Goal: Information Seeking & Learning: Learn about a topic

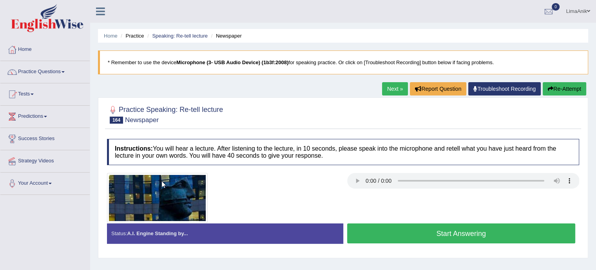
click at [480, 226] on button "Start Answering" at bounding box center [461, 234] width 229 height 20
drag, startPoint x: 0, startPoint y: 0, endPoint x: 403, endPoint y: 225, distance: 461.3
click at [403, 225] on button "Start Answering" at bounding box center [461, 234] width 229 height 20
click at [445, 234] on button "Start Answering" at bounding box center [461, 234] width 229 height 20
click at [460, 225] on button "Start Answering" at bounding box center [461, 234] width 229 height 20
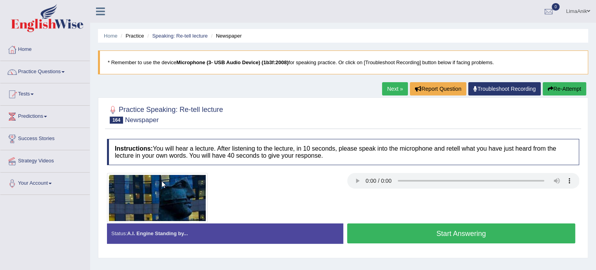
click at [506, 239] on button "Start Answering" at bounding box center [461, 234] width 229 height 20
click at [441, 232] on button "Start Answering" at bounding box center [461, 234] width 229 height 20
click at [461, 229] on button "Start Answering" at bounding box center [461, 234] width 229 height 20
click at [416, 228] on button "Start Answering" at bounding box center [461, 234] width 229 height 20
click at [416, 233] on button "Start Answering" at bounding box center [461, 234] width 229 height 20
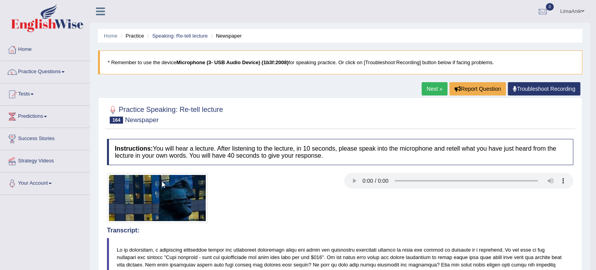
drag, startPoint x: 596, startPoint y: 83, endPoint x: 597, endPoint y: 95, distance: 11.4
click at [596, 95] on html "Toggle navigation Home Practice Questions Speaking Practice Read Aloud Repeat S…" at bounding box center [298, 135] width 596 height 270
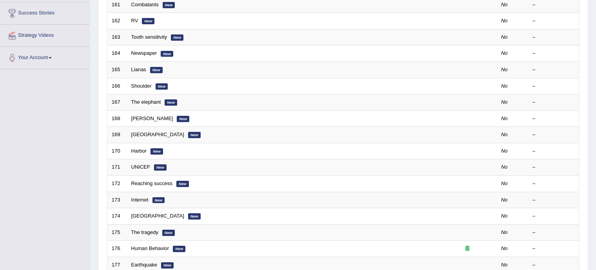
scroll to position [131, 0]
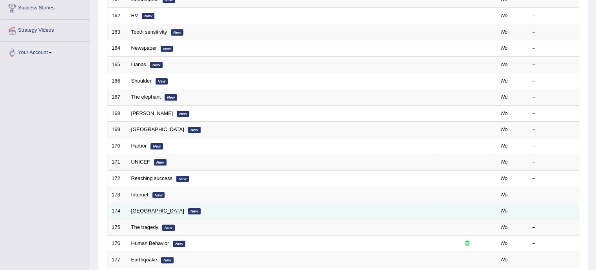
click at [132, 209] on link "Middle East" at bounding box center [157, 211] width 53 height 6
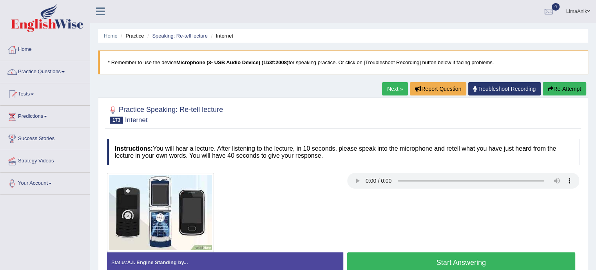
click at [412, 210] on div at bounding box center [343, 212] width 480 height 79
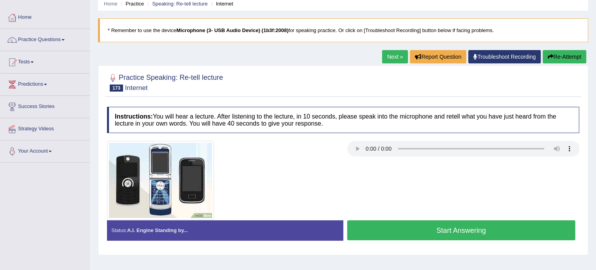
scroll to position [33, 0]
click at [422, 230] on button "Start Answering" at bounding box center [461, 230] width 229 height 20
click at [388, 228] on button "Start Answering" at bounding box center [461, 230] width 229 height 20
click at [425, 225] on button "Start Answering" at bounding box center [461, 230] width 229 height 20
click at [413, 223] on button "Start Answering" at bounding box center [461, 230] width 229 height 20
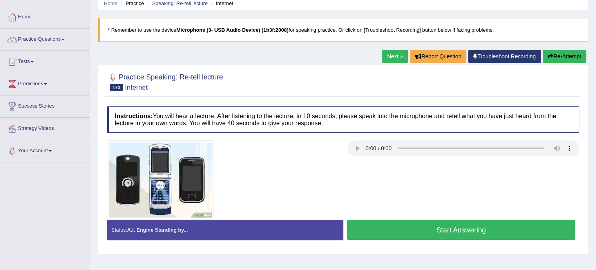
scroll to position [33, 0]
click at [444, 230] on button "Start Answering" at bounding box center [461, 230] width 229 height 20
click at [428, 220] on button "Start Answering" at bounding box center [461, 230] width 229 height 20
click at [405, 226] on button "Start Answering" at bounding box center [461, 230] width 229 height 20
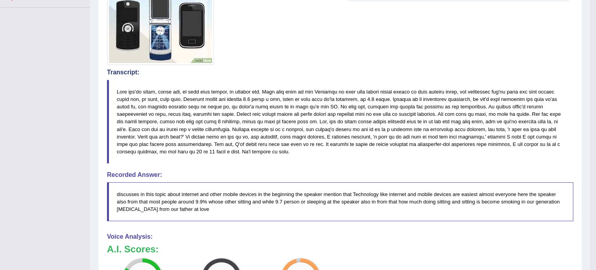
scroll to position [230, 0]
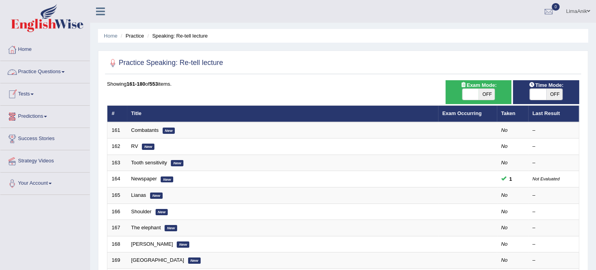
click at [42, 76] on link "Practice Questions" at bounding box center [44, 71] width 89 height 20
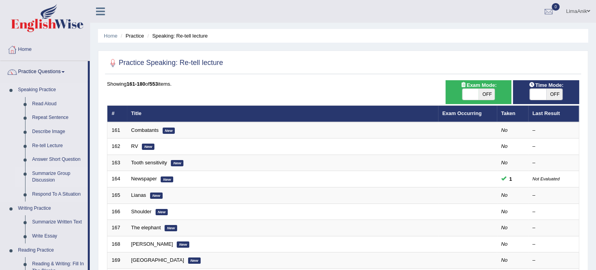
click at [54, 174] on link "Summarize Group Discussion" at bounding box center [58, 177] width 59 height 21
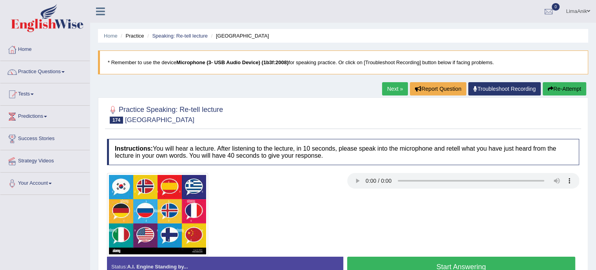
scroll to position [23, 0]
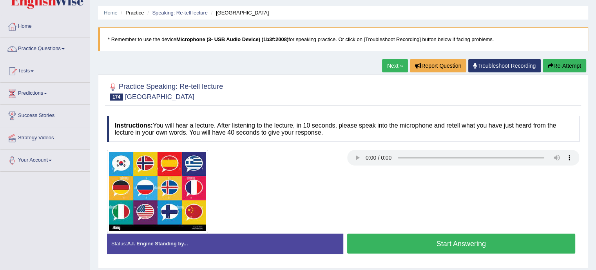
click at [421, 238] on button "Start Answering" at bounding box center [461, 244] width 229 height 20
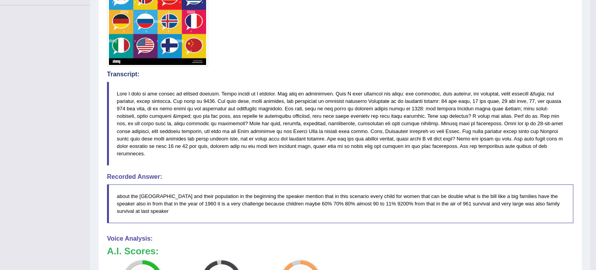
scroll to position [194, 0]
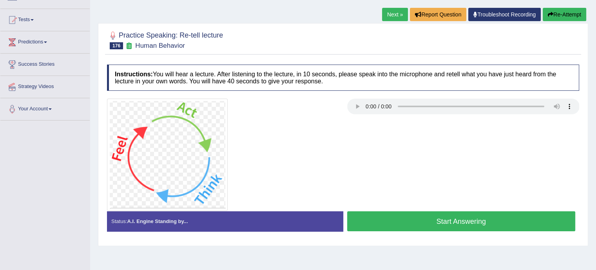
scroll to position [83, 0]
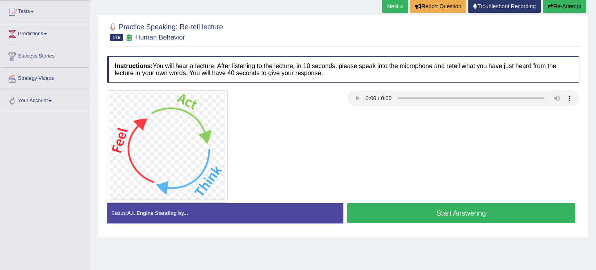
click at [478, 203] on button "Start Answering" at bounding box center [461, 213] width 229 height 20
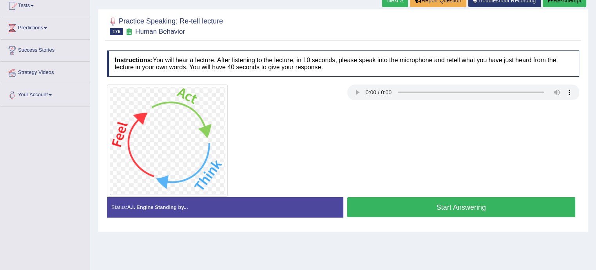
drag, startPoint x: 0, startPoint y: 0, endPoint x: 415, endPoint y: 206, distance: 463.7
click at [415, 206] on button "Start Answering" at bounding box center [461, 208] width 229 height 20
click at [448, 202] on button "Start Answering" at bounding box center [461, 208] width 229 height 20
click at [474, 200] on button "Start Answering" at bounding box center [461, 208] width 229 height 20
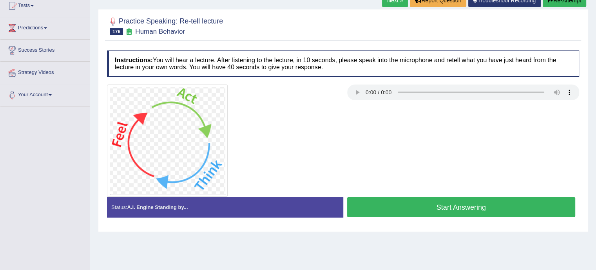
click at [446, 199] on button "Start Answering" at bounding box center [461, 208] width 229 height 20
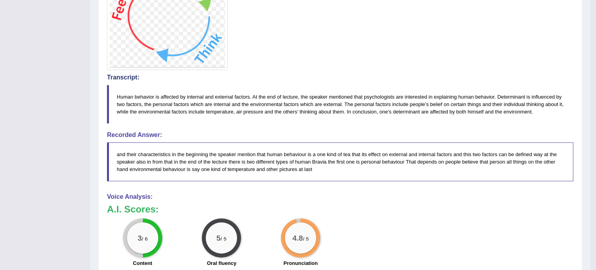
scroll to position [216, 0]
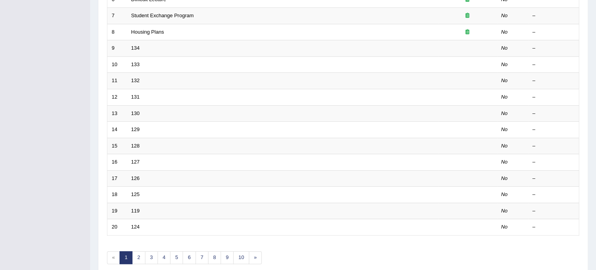
scroll to position [246, 0]
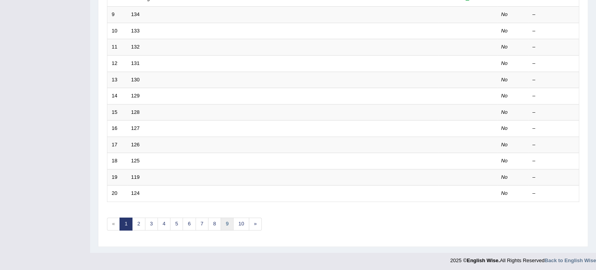
click at [230, 223] on link "9" at bounding box center [227, 224] width 13 height 13
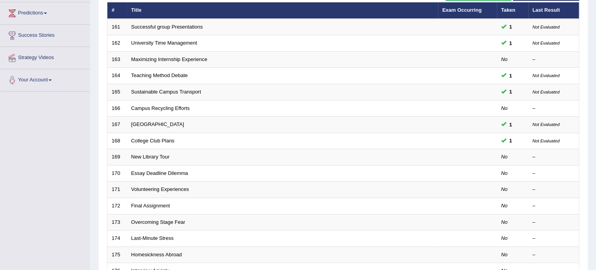
scroll to position [109, 0]
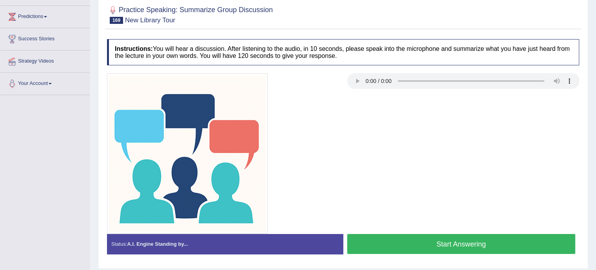
scroll to position [92, 0]
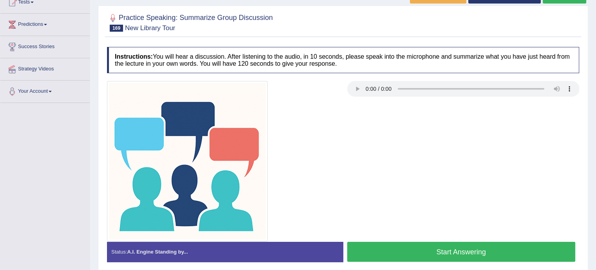
click at [507, 255] on button "Start Answering" at bounding box center [461, 252] width 229 height 20
click at [484, 245] on button "Start Answering" at bounding box center [461, 252] width 229 height 20
click at [457, 248] on button "Start Answering" at bounding box center [461, 252] width 229 height 20
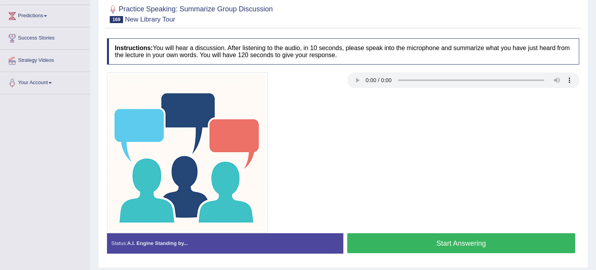
click at [485, 234] on button "Start Answering" at bounding box center [461, 244] width 229 height 20
click at [459, 237] on button "Start Answering" at bounding box center [461, 244] width 229 height 20
click at [420, 242] on button "Start Answering" at bounding box center [461, 244] width 229 height 20
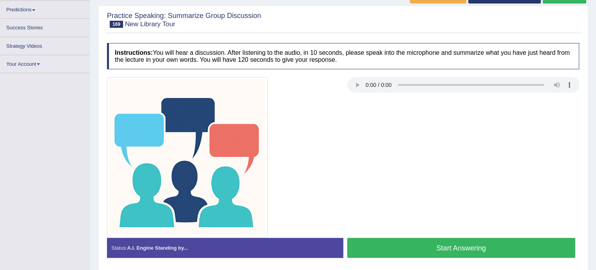
scroll to position [101, 0]
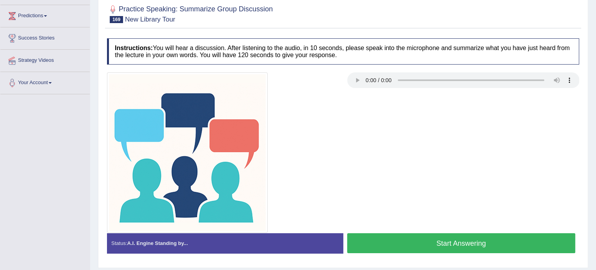
click at [486, 237] on button "Start Answering" at bounding box center [461, 244] width 229 height 20
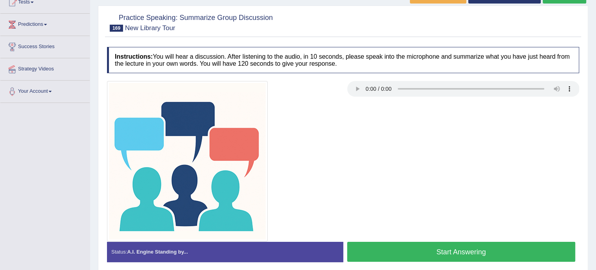
scroll to position [101, 0]
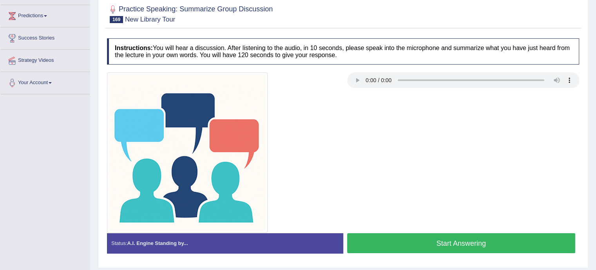
click at [449, 235] on button "Start Answering" at bounding box center [461, 244] width 229 height 20
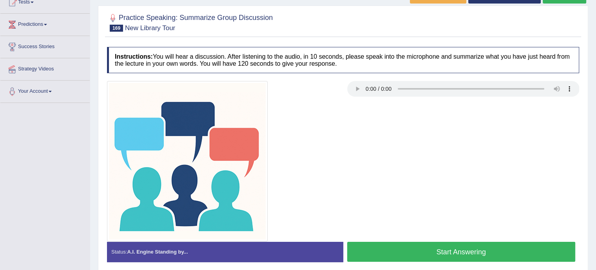
scroll to position [101, 0]
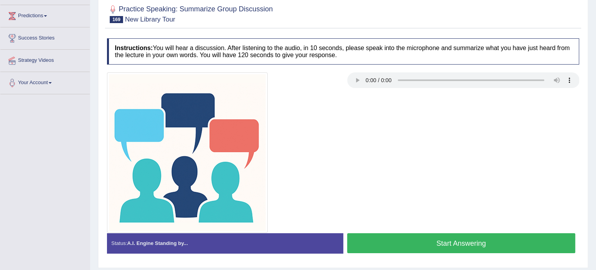
click at [493, 245] on button "Start Answering" at bounding box center [461, 244] width 229 height 20
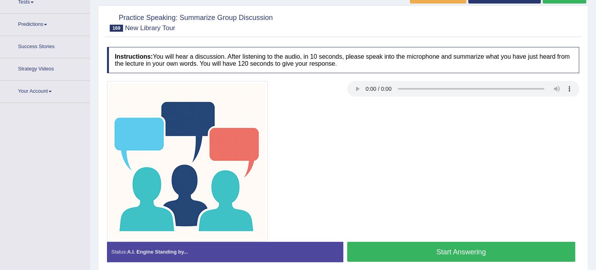
scroll to position [101, 0]
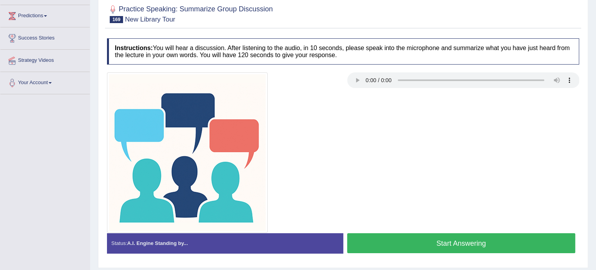
click at [452, 238] on button "Start Answering" at bounding box center [461, 244] width 229 height 20
click at [441, 240] on button "Start Answering" at bounding box center [461, 244] width 229 height 20
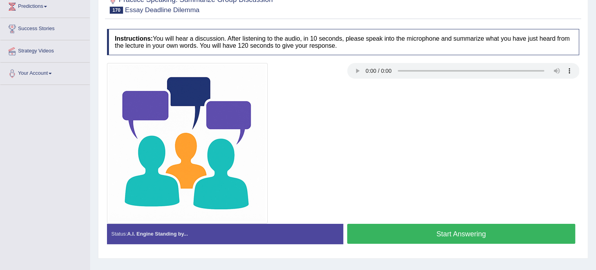
scroll to position [118, 0]
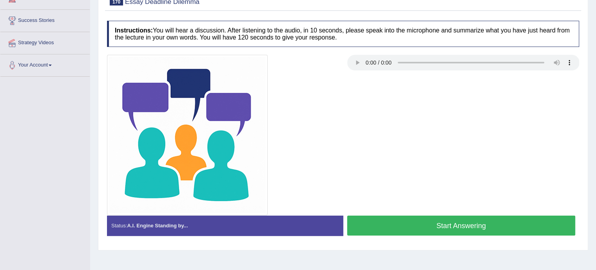
click at [459, 218] on button "Start Answering" at bounding box center [461, 226] width 229 height 20
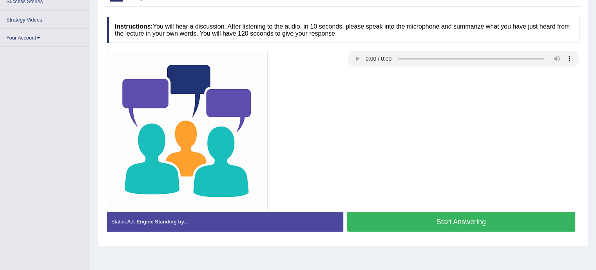
click at [453, 229] on button "Start Answering" at bounding box center [461, 222] width 229 height 20
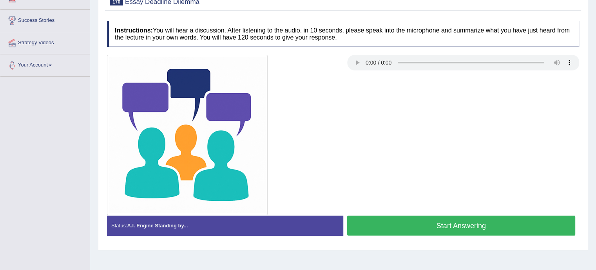
click at [457, 223] on button "Start Answering" at bounding box center [461, 226] width 229 height 20
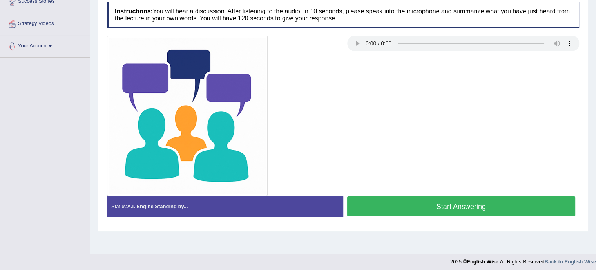
scroll to position [118, 0]
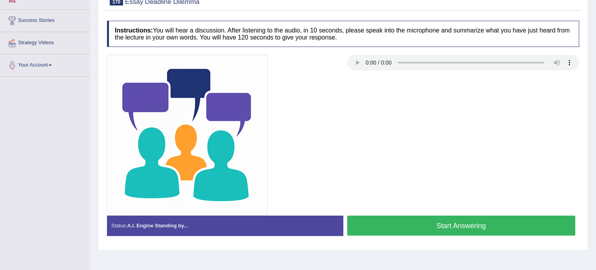
click at [453, 218] on button "Start Answering" at bounding box center [461, 226] width 229 height 20
click at [448, 223] on button "Start Answering" at bounding box center [461, 226] width 229 height 20
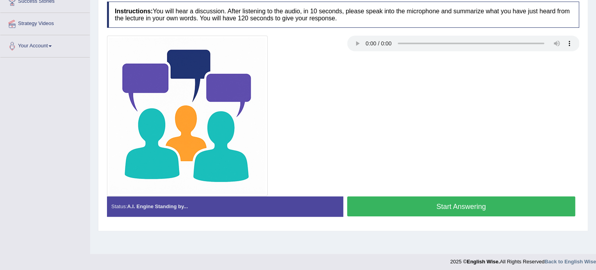
click at [440, 203] on button "Start Answering" at bounding box center [461, 207] width 229 height 20
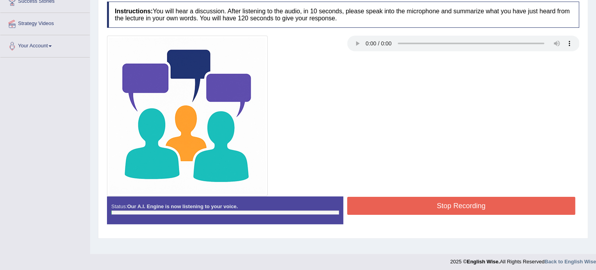
scroll to position [118, 0]
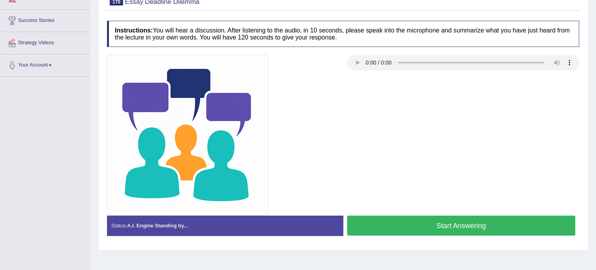
scroll to position [118, 0]
click at [447, 218] on button "Start Answering" at bounding box center [461, 226] width 229 height 20
click at [430, 225] on button "Start Answering" at bounding box center [461, 226] width 229 height 20
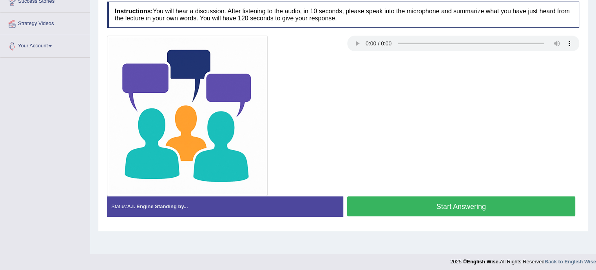
scroll to position [118, 0]
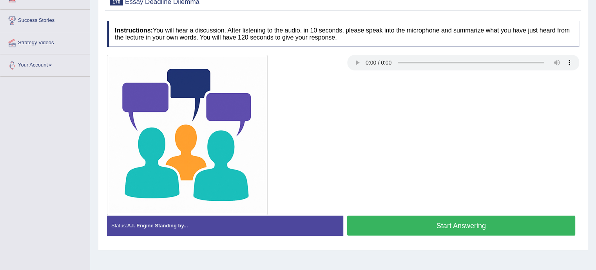
click at [427, 210] on div at bounding box center [343, 135] width 480 height 161
click at [430, 218] on button "Start Answering" at bounding box center [461, 226] width 229 height 20
click at [507, 235] on button "Start Answering" at bounding box center [461, 226] width 229 height 20
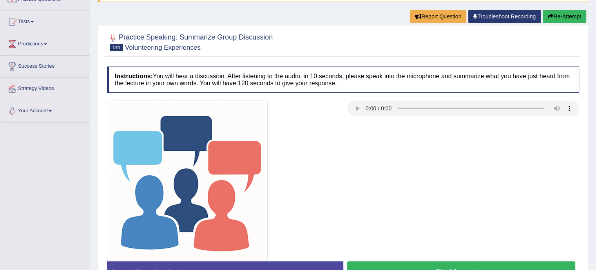
scroll to position [101, 0]
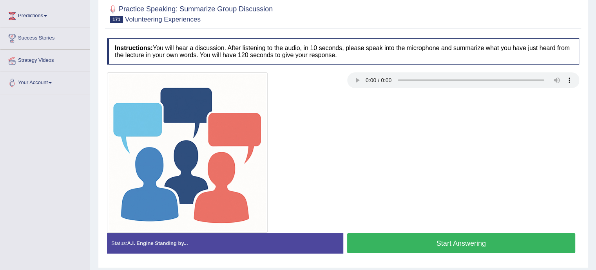
click at [494, 240] on button "Start Answering" at bounding box center [461, 244] width 229 height 20
click at [495, 247] on button "Start Answering" at bounding box center [461, 244] width 229 height 20
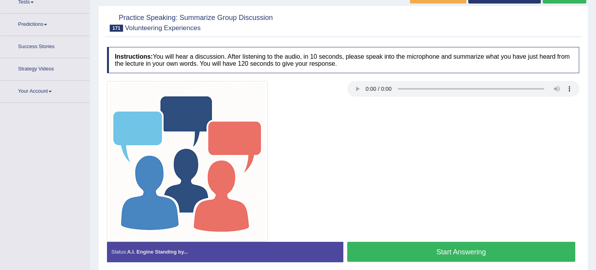
scroll to position [101, 0]
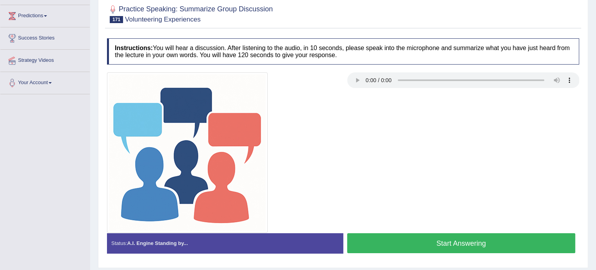
click at [496, 241] on button "Start Answering" at bounding box center [461, 244] width 229 height 20
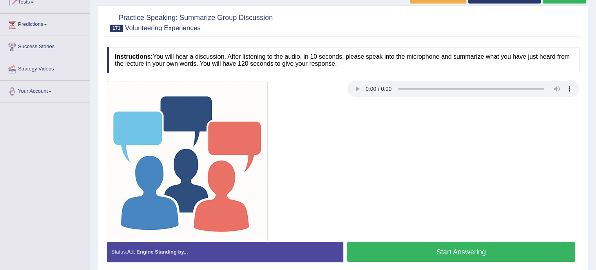
scroll to position [101, 0]
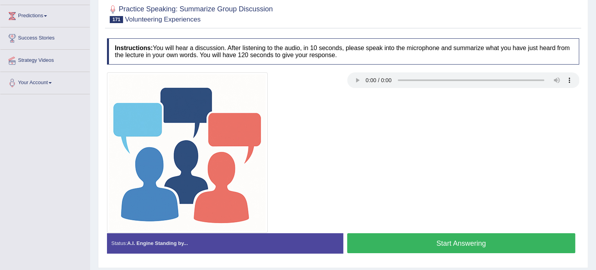
click at [454, 249] on button "Start Answering" at bounding box center [461, 244] width 229 height 20
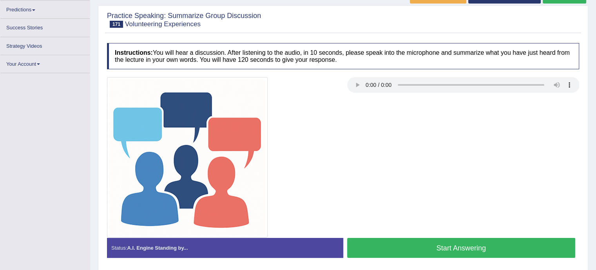
scroll to position [101, 0]
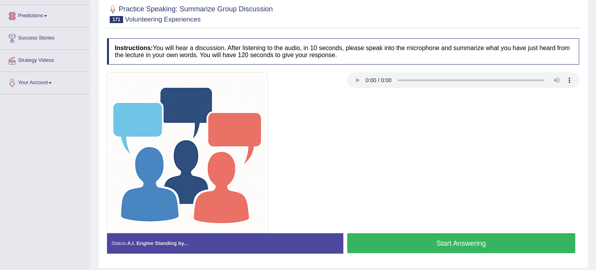
click at [442, 234] on button "Start Answering" at bounding box center [461, 244] width 229 height 20
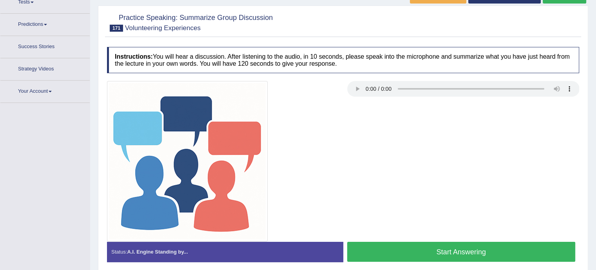
scroll to position [101, 0]
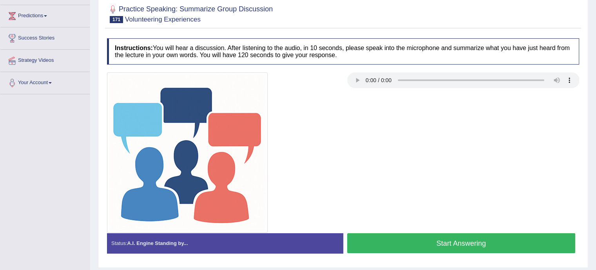
click at [495, 238] on button "Start Answering" at bounding box center [461, 244] width 229 height 20
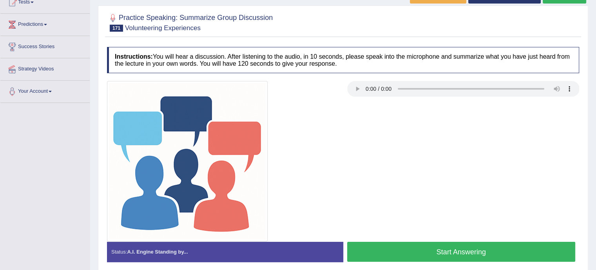
scroll to position [101, 0]
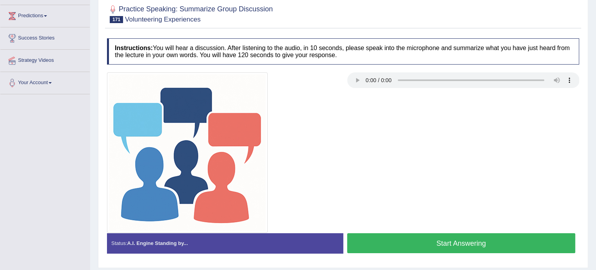
click at [454, 239] on button "Start Answering" at bounding box center [461, 244] width 229 height 20
click at [454, 243] on button "Start Answering" at bounding box center [461, 244] width 229 height 20
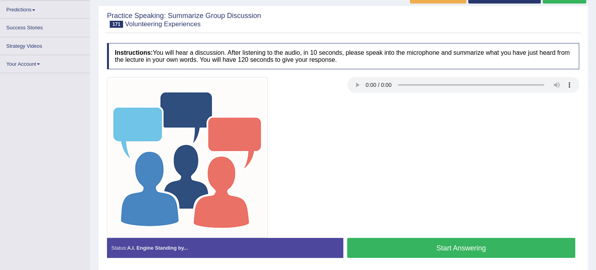
scroll to position [101, 0]
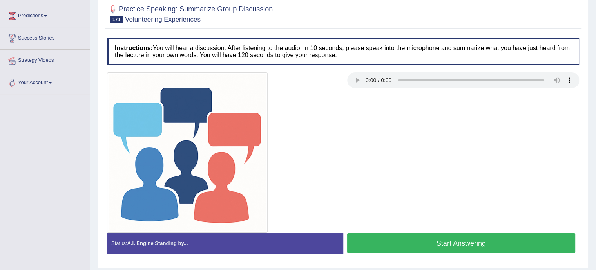
click at [486, 249] on button "Start Answering" at bounding box center [461, 244] width 229 height 20
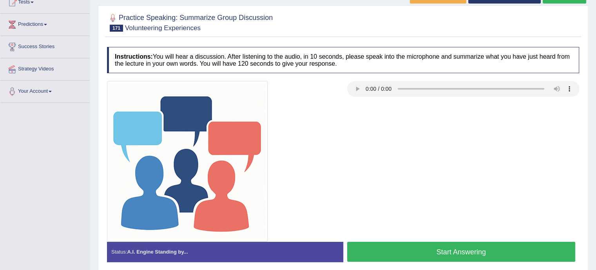
scroll to position [101, 0]
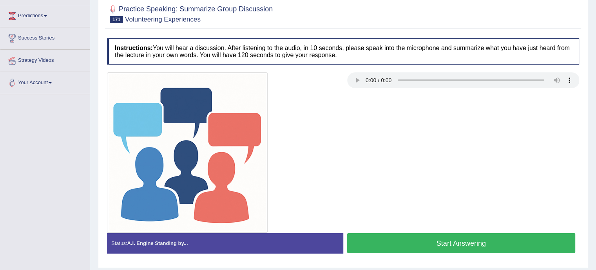
click at [489, 246] on button "Start Answering" at bounding box center [461, 244] width 229 height 20
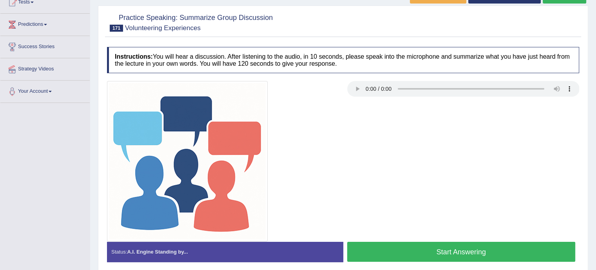
scroll to position [101, 0]
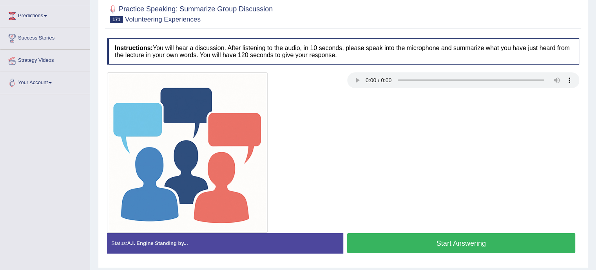
click at [467, 239] on button "Start Answering" at bounding box center [461, 244] width 229 height 20
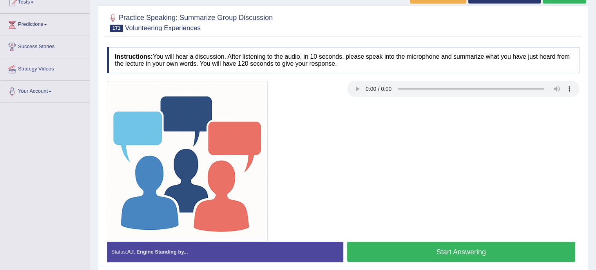
scroll to position [101, 0]
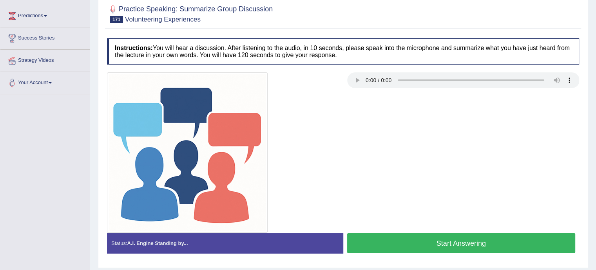
click at [456, 237] on button "Start Answering" at bounding box center [461, 244] width 229 height 20
